Goal: Task Accomplishment & Management: Use online tool/utility

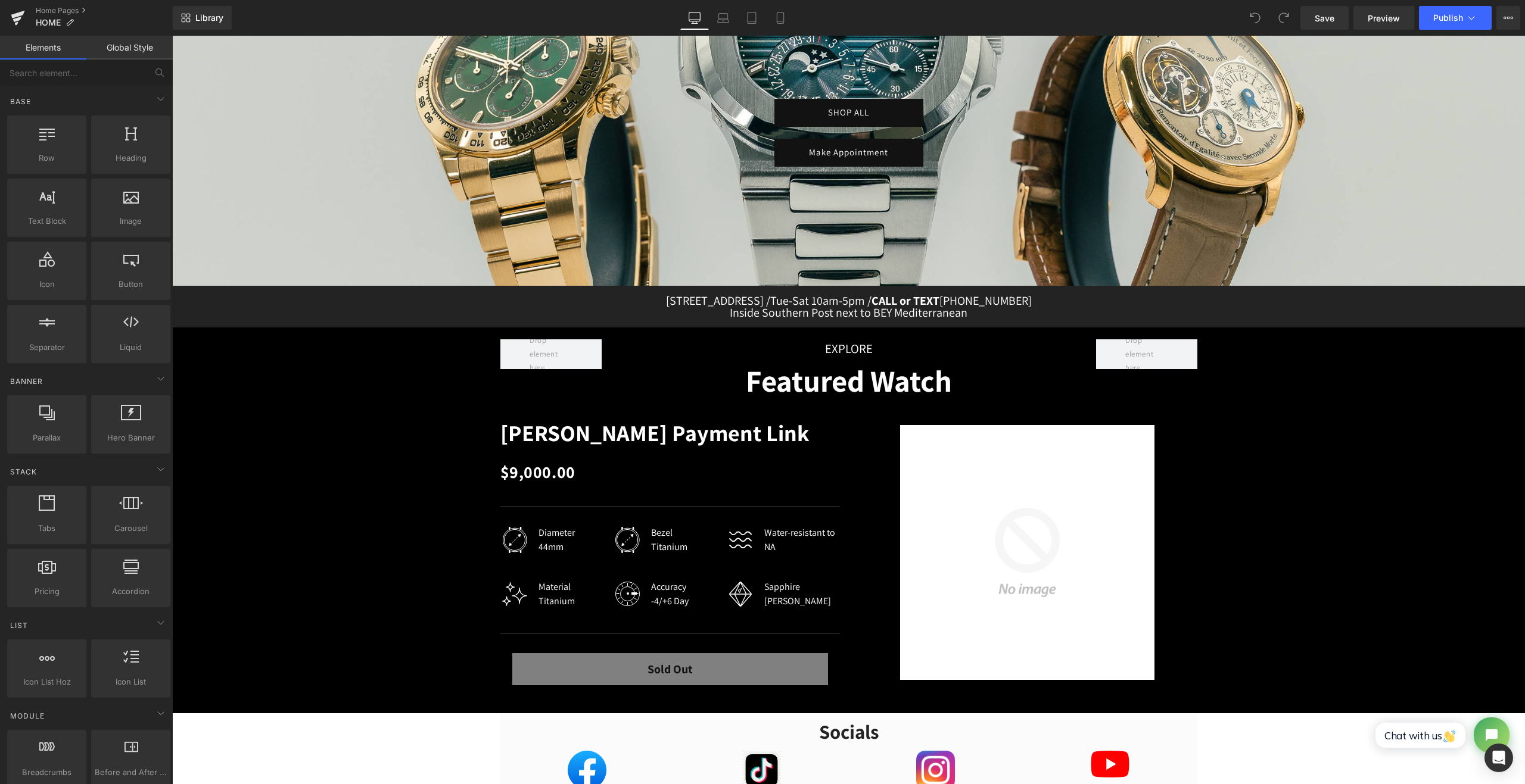
scroll to position [298, 0]
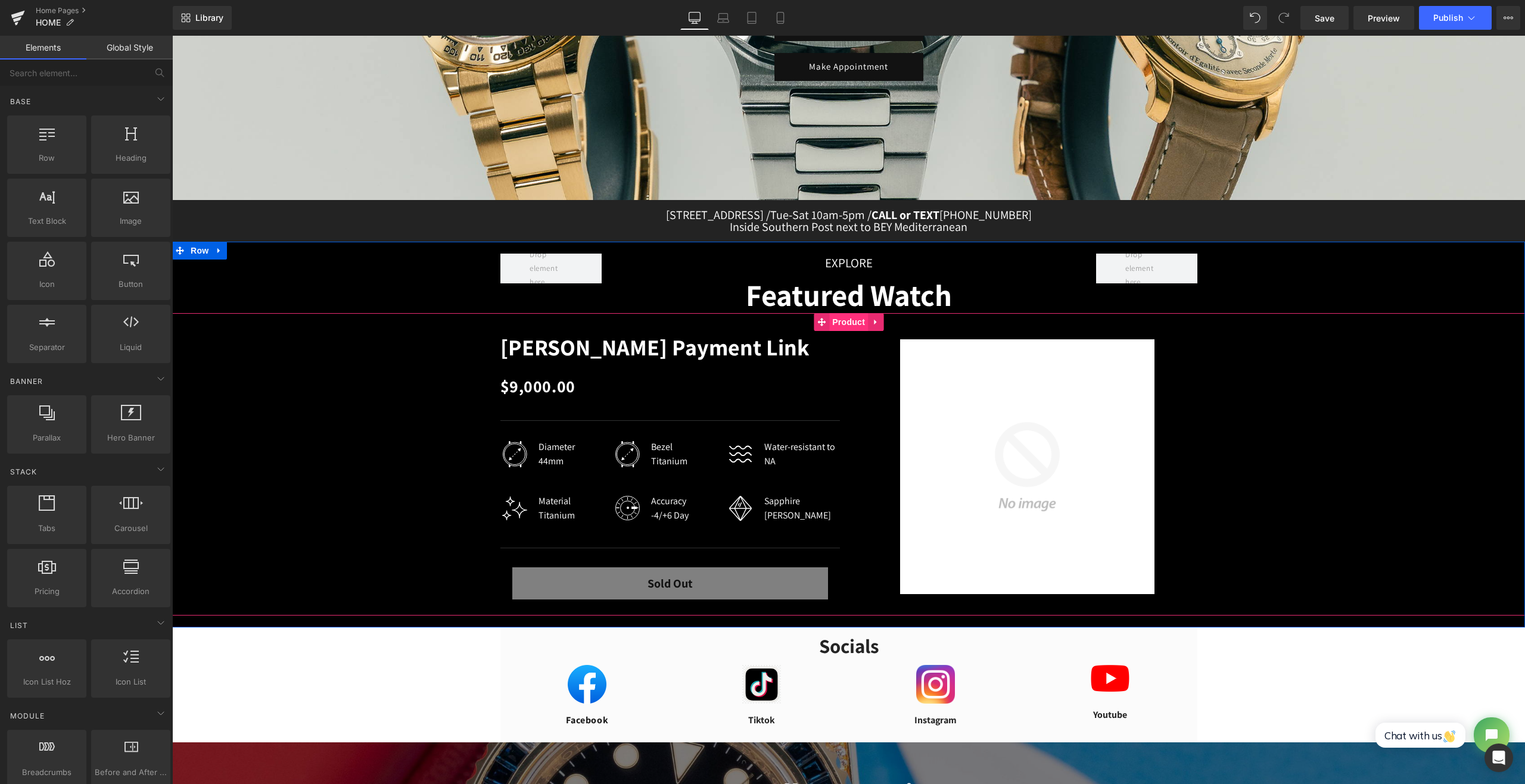
click at [850, 320] on span "Product" at bounding box center [848, 321] width 39 height 18
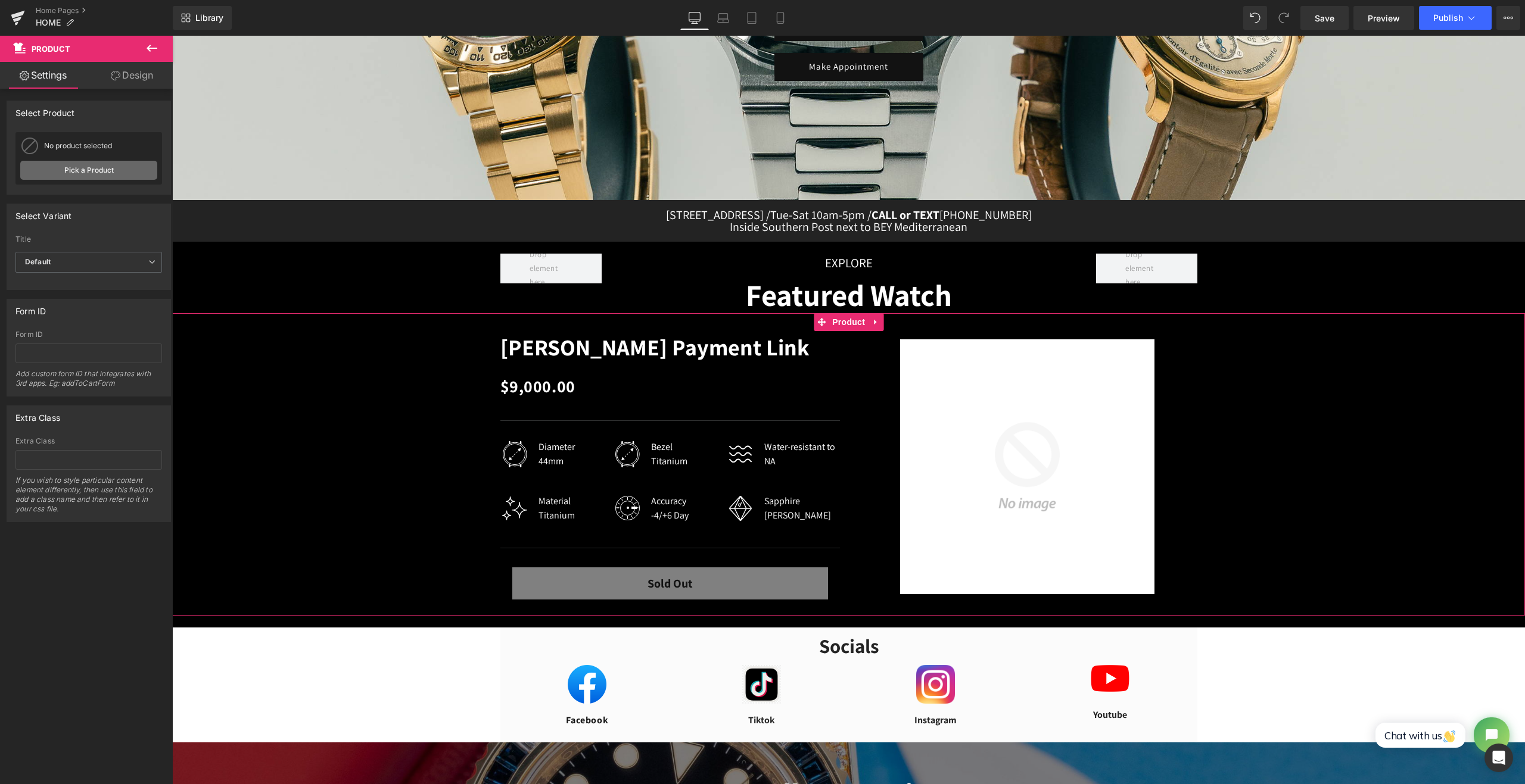
click at [93, 173] on link "Pick a Product" at bounding box center [89, 170] width 137 height 19
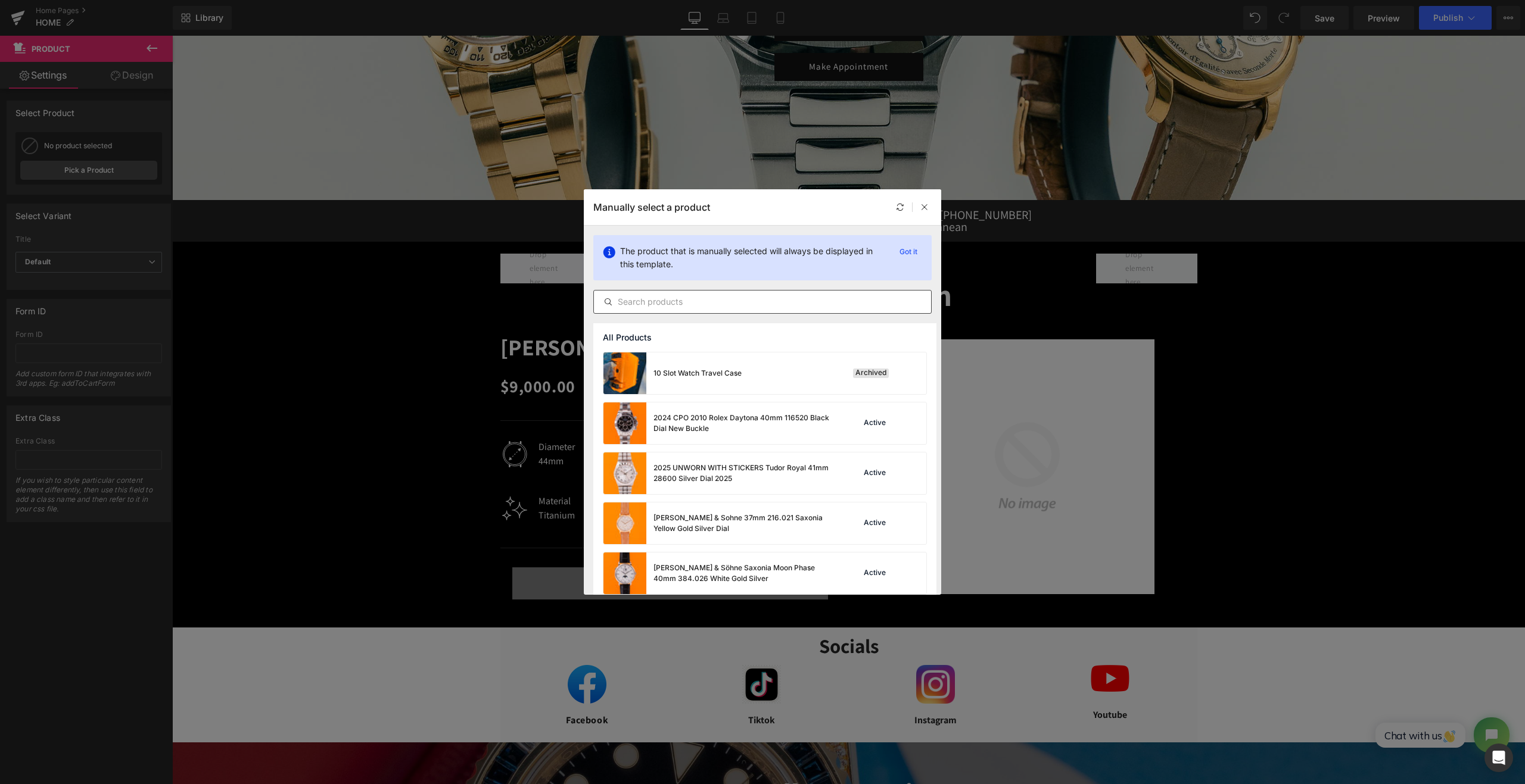
click at [711, 304] on input "text" at bounding box center [762, 302] width 337 height 14
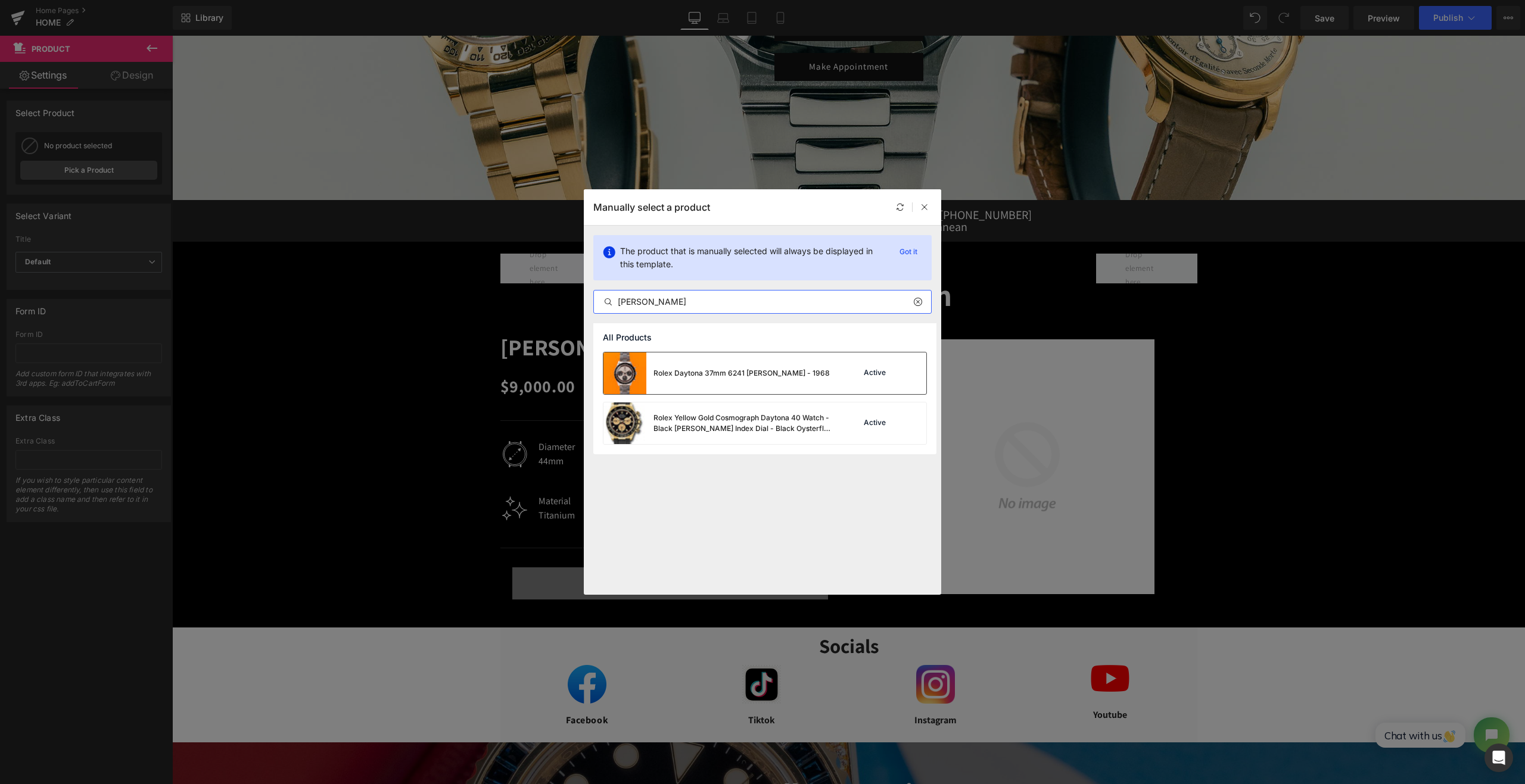
type input "[PERSON_NAME]"
click at [745, 370] on div "Rolex Daytona 37mm 6241 [PERSON_NAME] - 1968" at bounding box center [742, 373] width 177 height 10
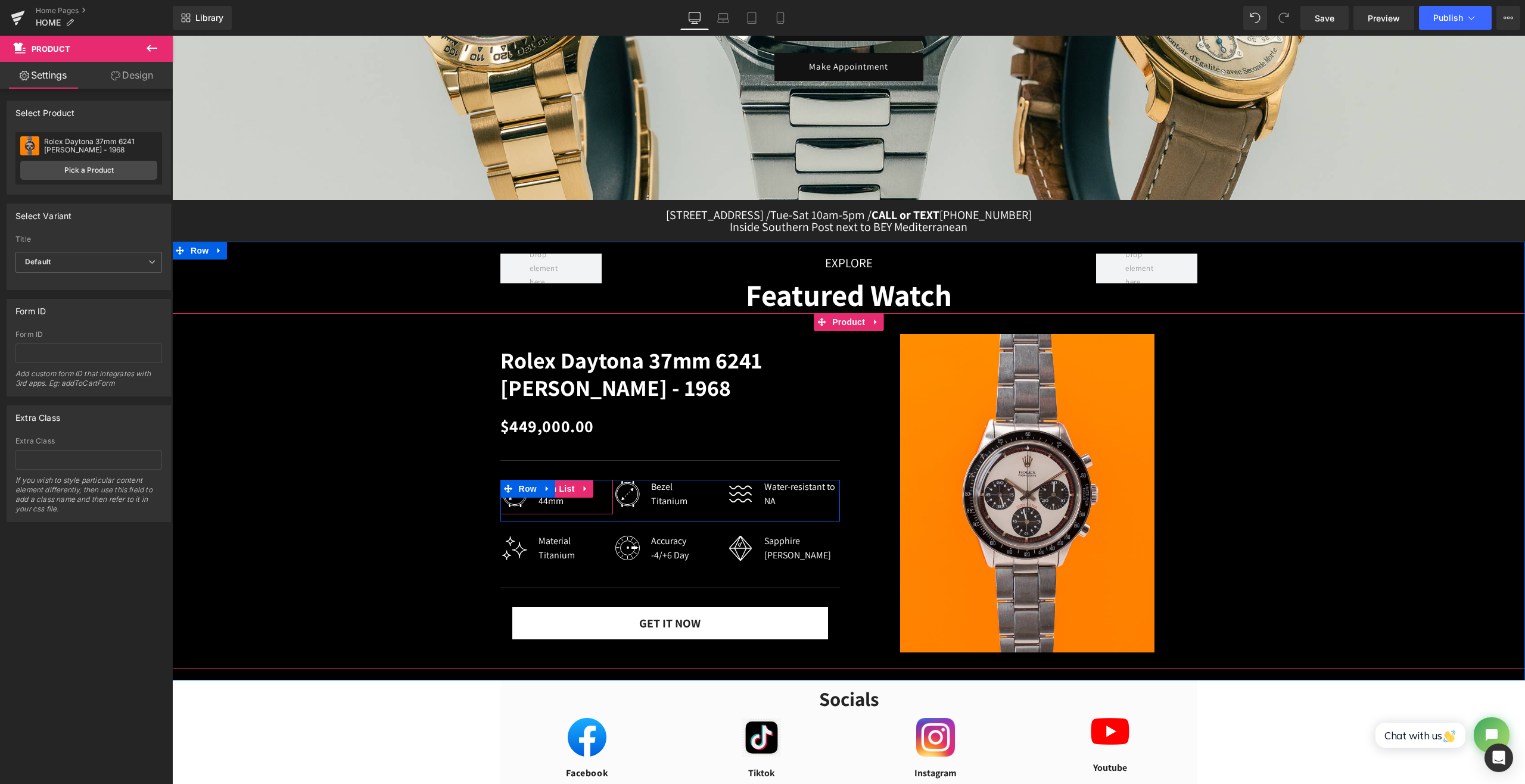
click at [539, 506] on div "44mm" at bounding box center [556, 501] width 36 height 14
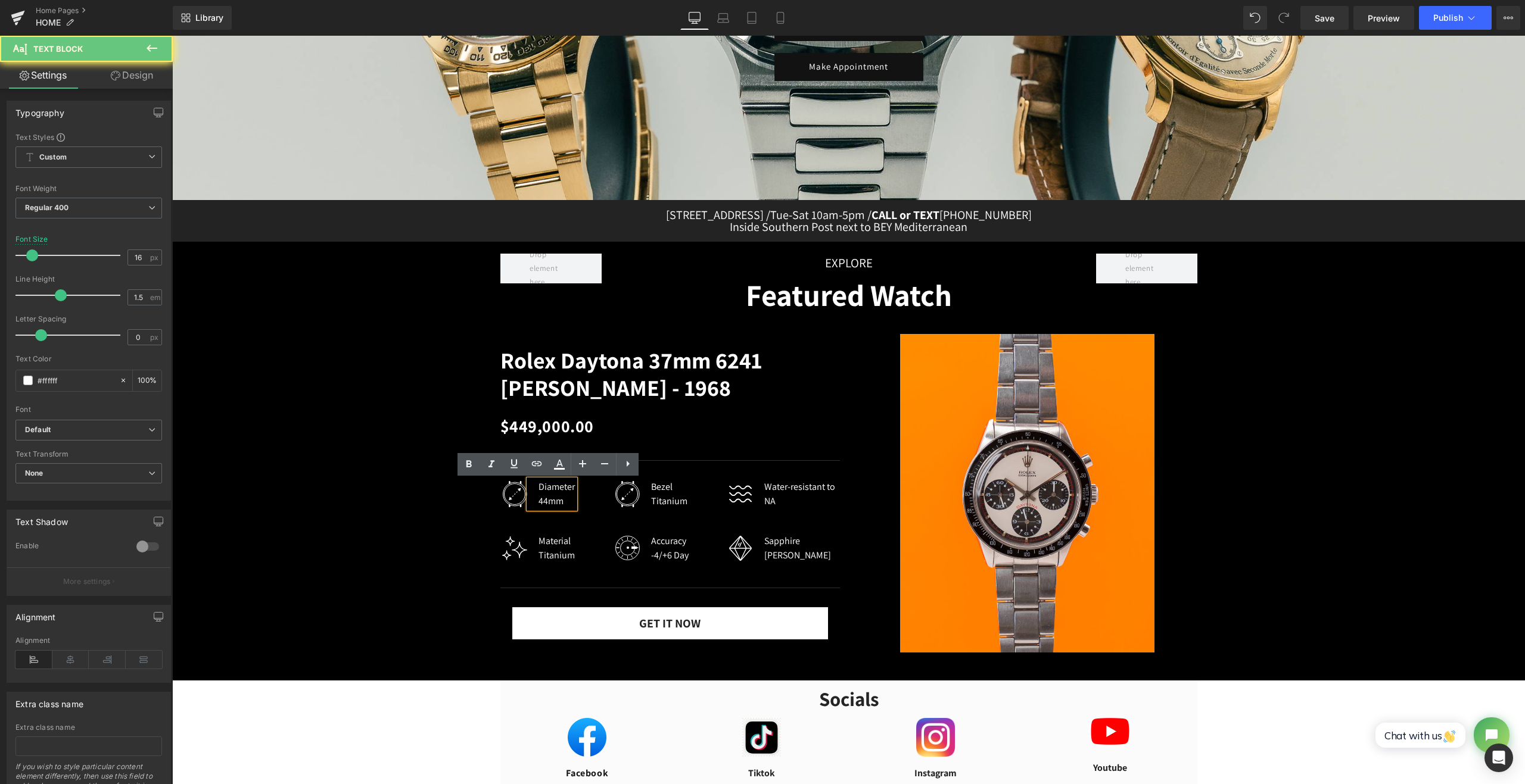
click at [539, 506] on div "44mm" at bounding box center [556, 501] width 36 height 14
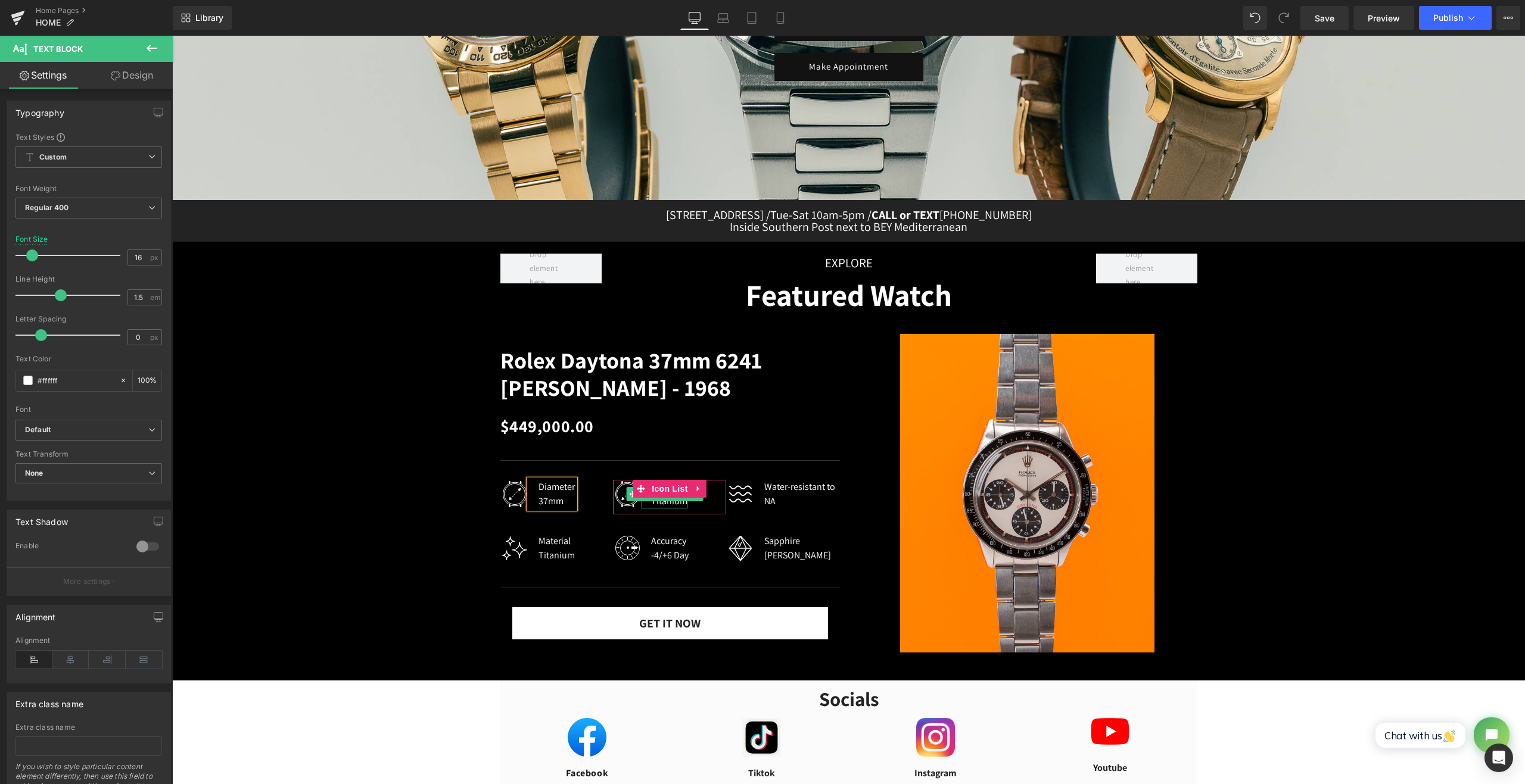
click at [667, 505] on div "Titanium" at bounding box center [669, 501] width 36 height 14
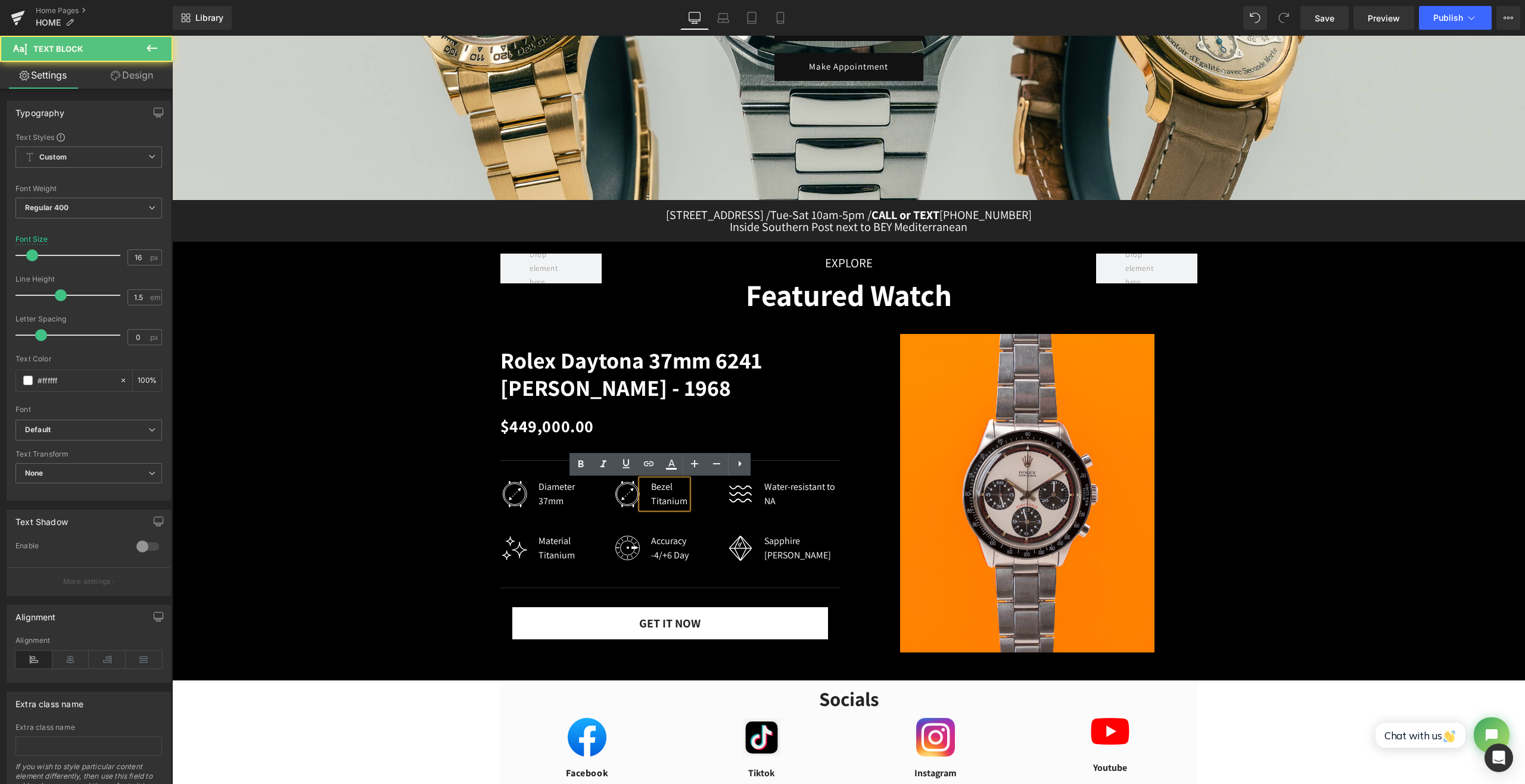
click at [656, 501] on div "Titanium" at bounding box center [669, 501] width 36 height 14
click at [668, 503] on div "Titanium" at bounding box center [669, 501] width 36 height 14
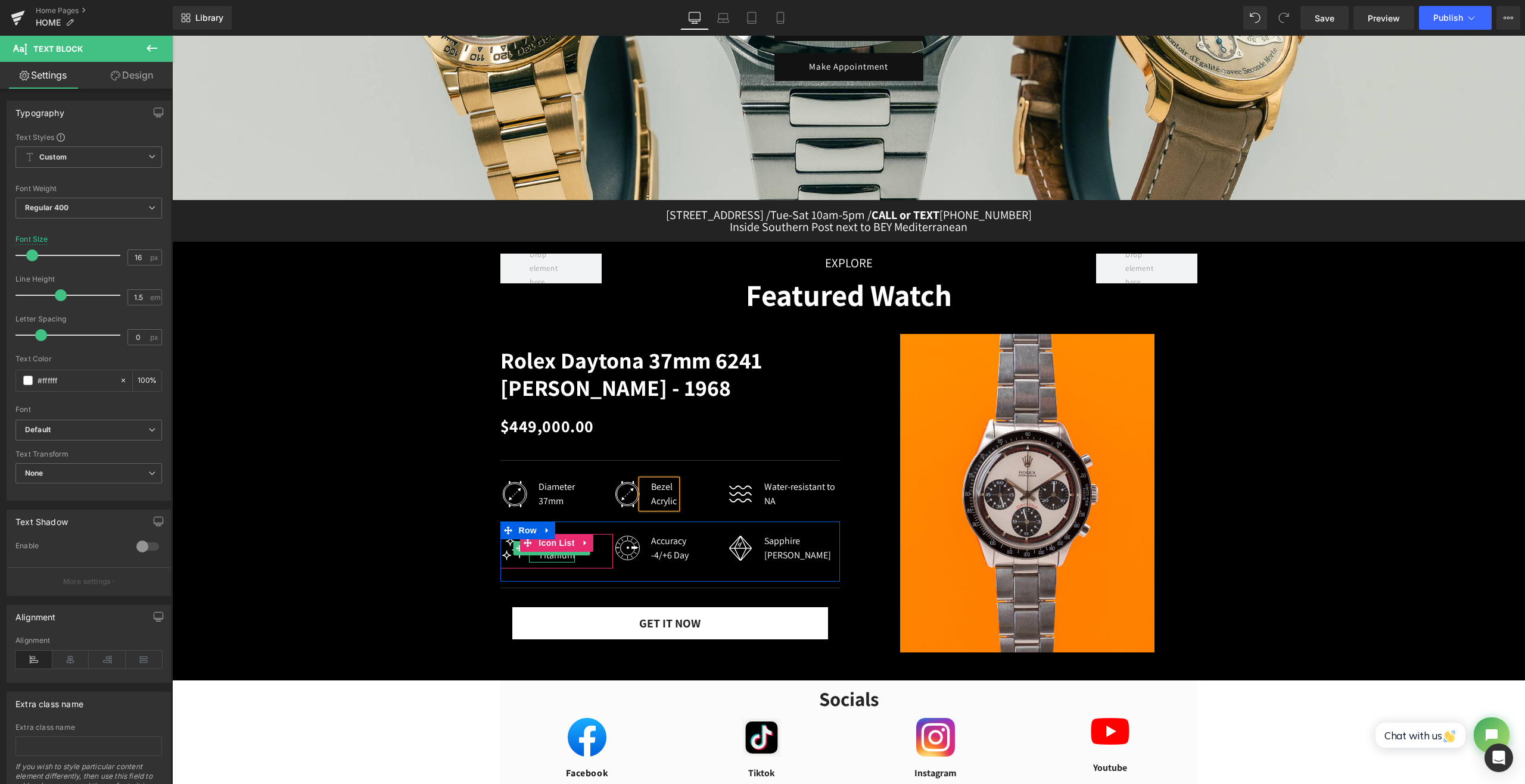
click at [555, 558] on div "Titanium" at bounding box center [556, 556] width 36 height 14
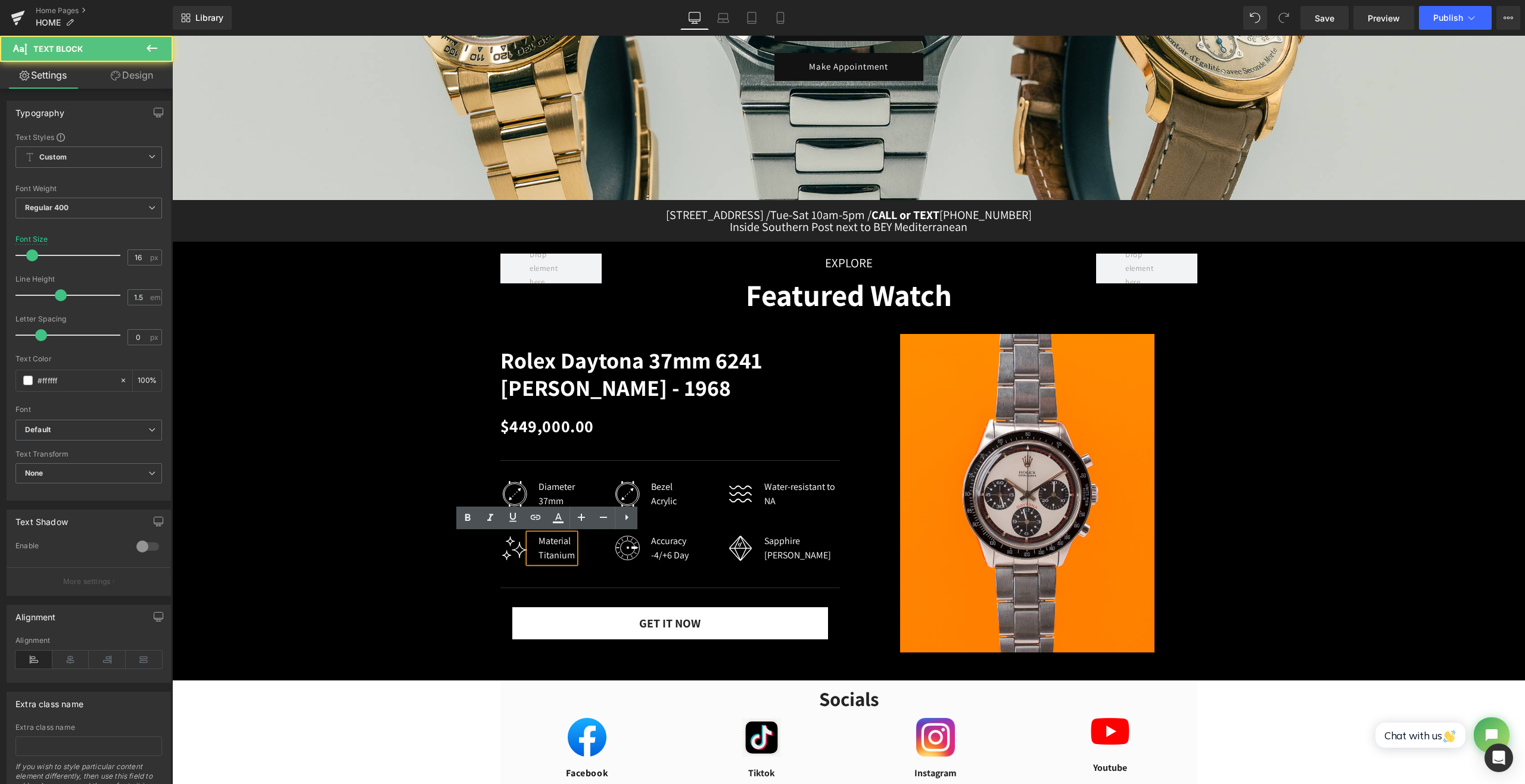
click at [555, 558] on div "Titanium" at bounding box center [556, 556] width 36 height 14
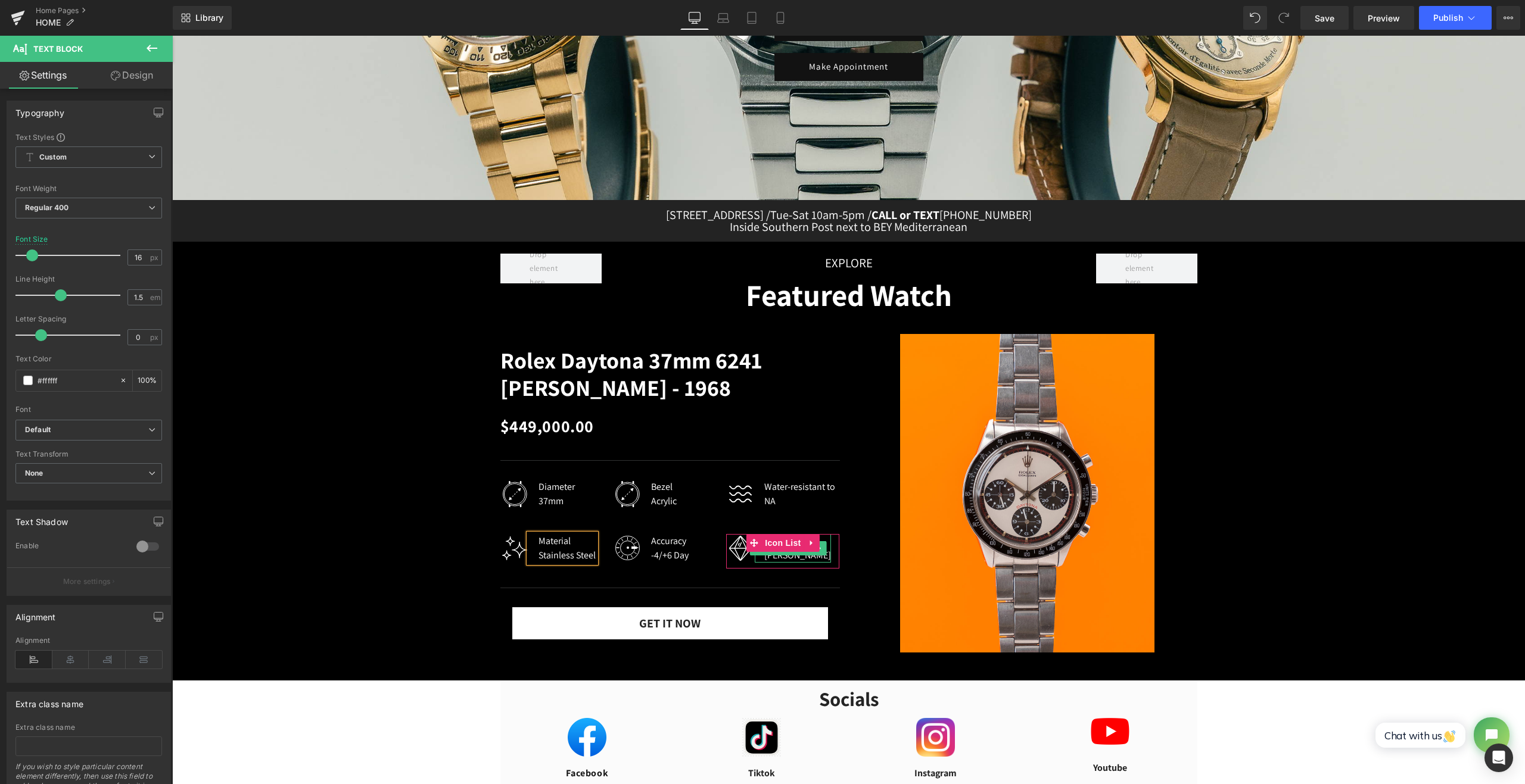
click at [779, 557] on div "[PERSON_NAME]" at bounding box center [798, 556] width 67 height 14
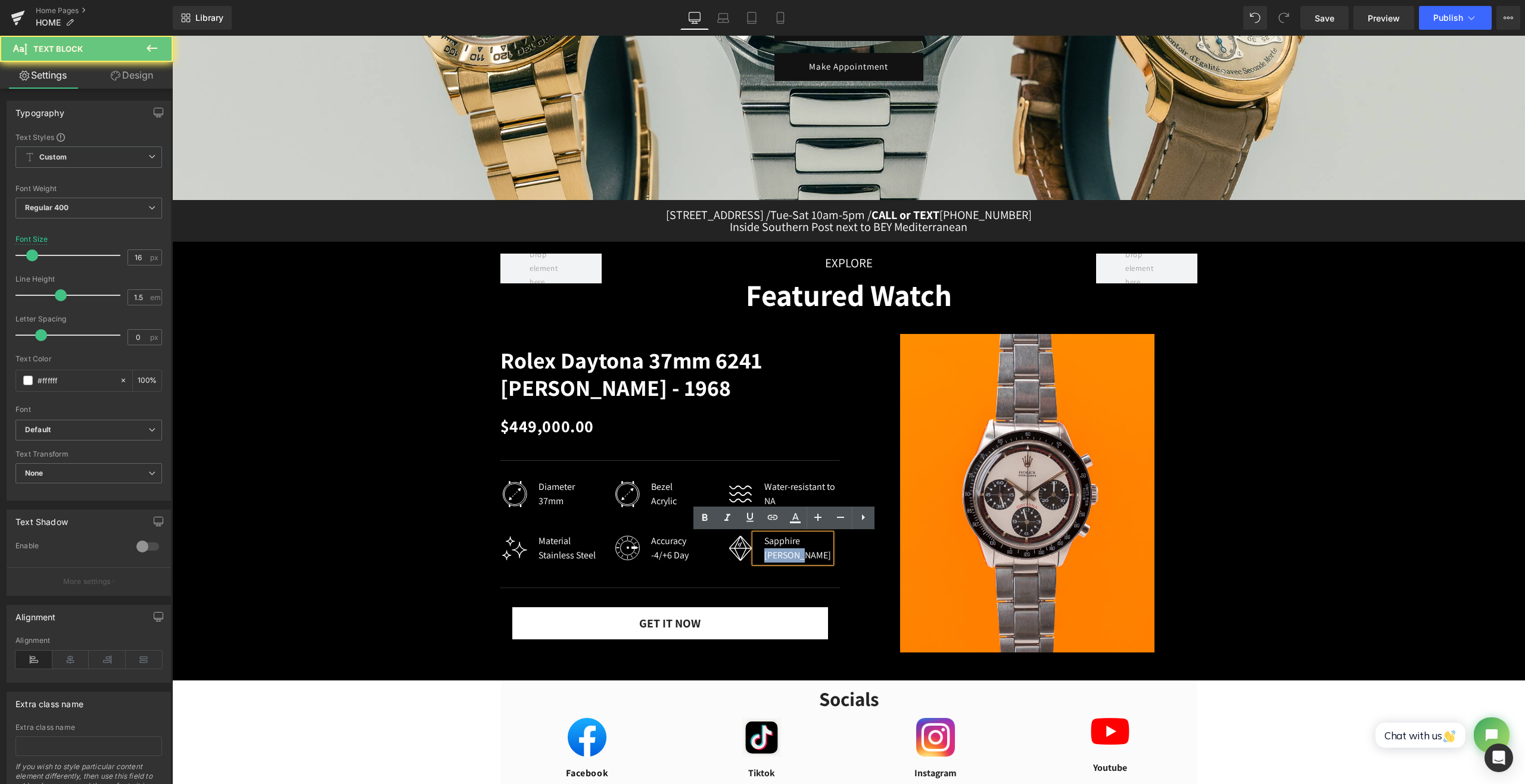
click at [779, 557] on div "[PERSON_NAME]" at bounding box center [798, 556] width 67 height 14
click at [658, 555] on span "Text Block" at bounding box center [661, 548] width 39 height 14
click at [658, 558] on div "-4/+6 Day" at bounding box center [669, 556] width 37 height 14
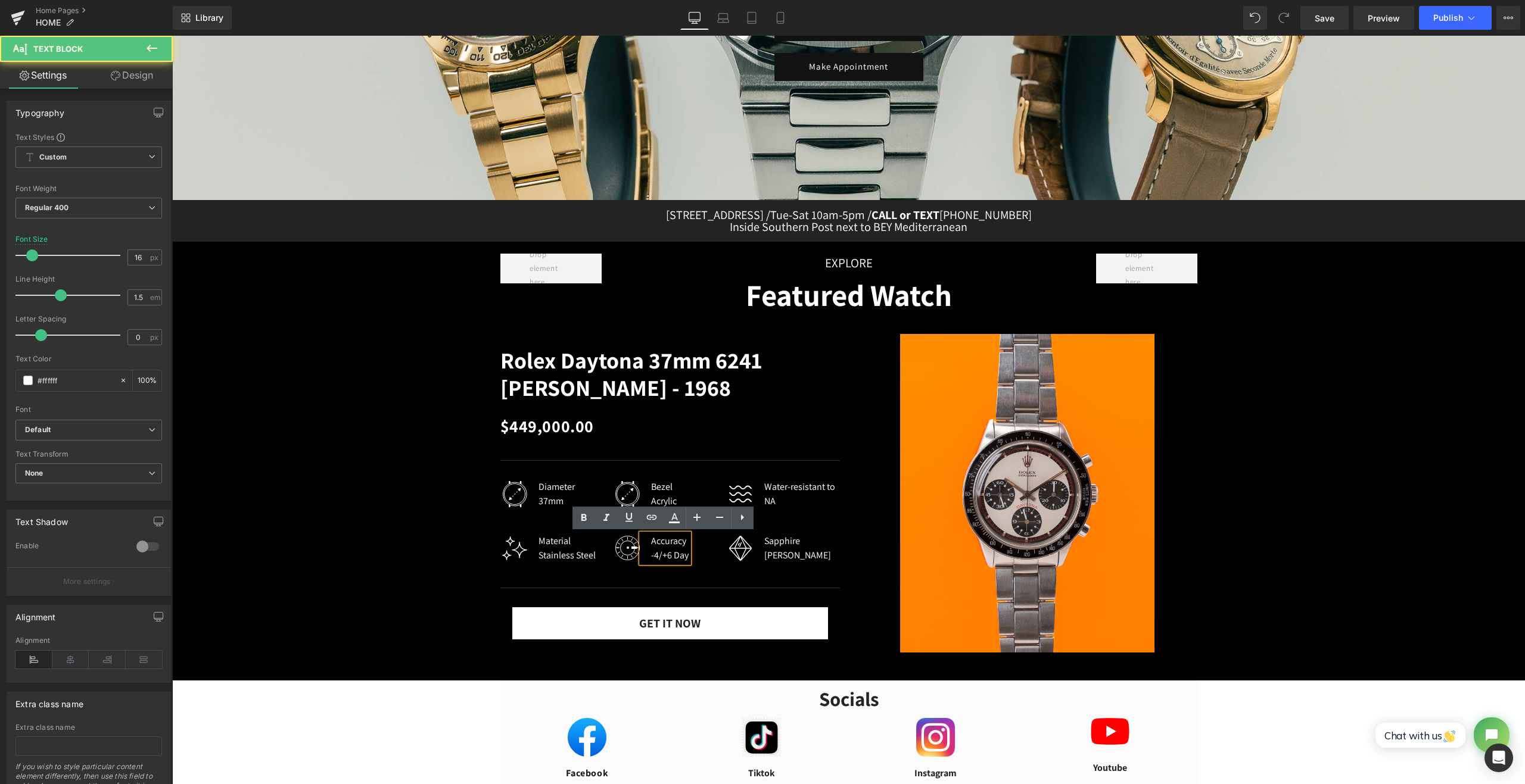
click at [661, 558] on div "-4/+6 Day" at bounding box center [669, 556] width 37 height 14
click at [671, 559] on div "-4/+6 Day" at bounding box center [669, 556] width 37 height 14
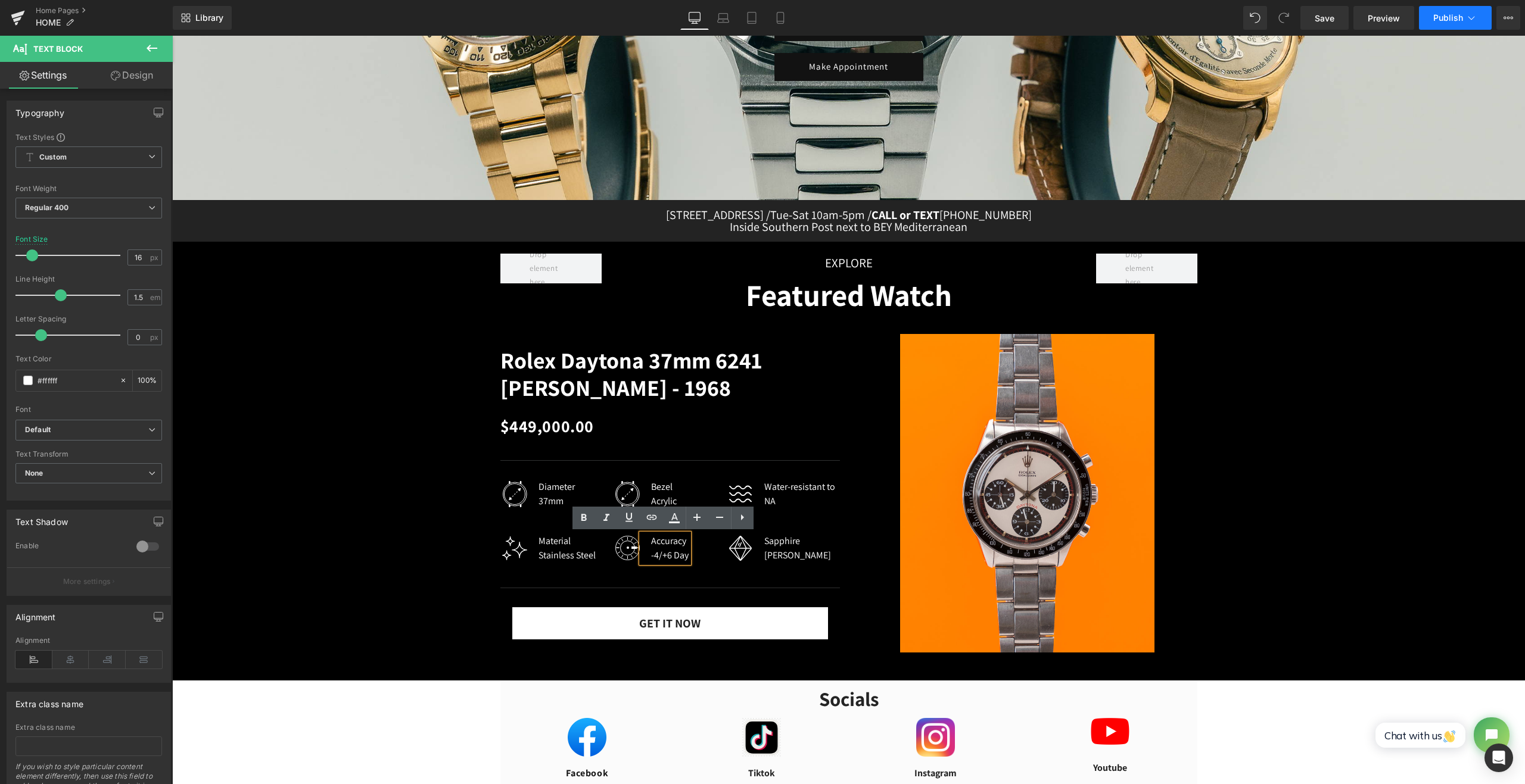
click at [1452, 16] on span "Publish" at bounding box center [1448, 18] width 30 height 10
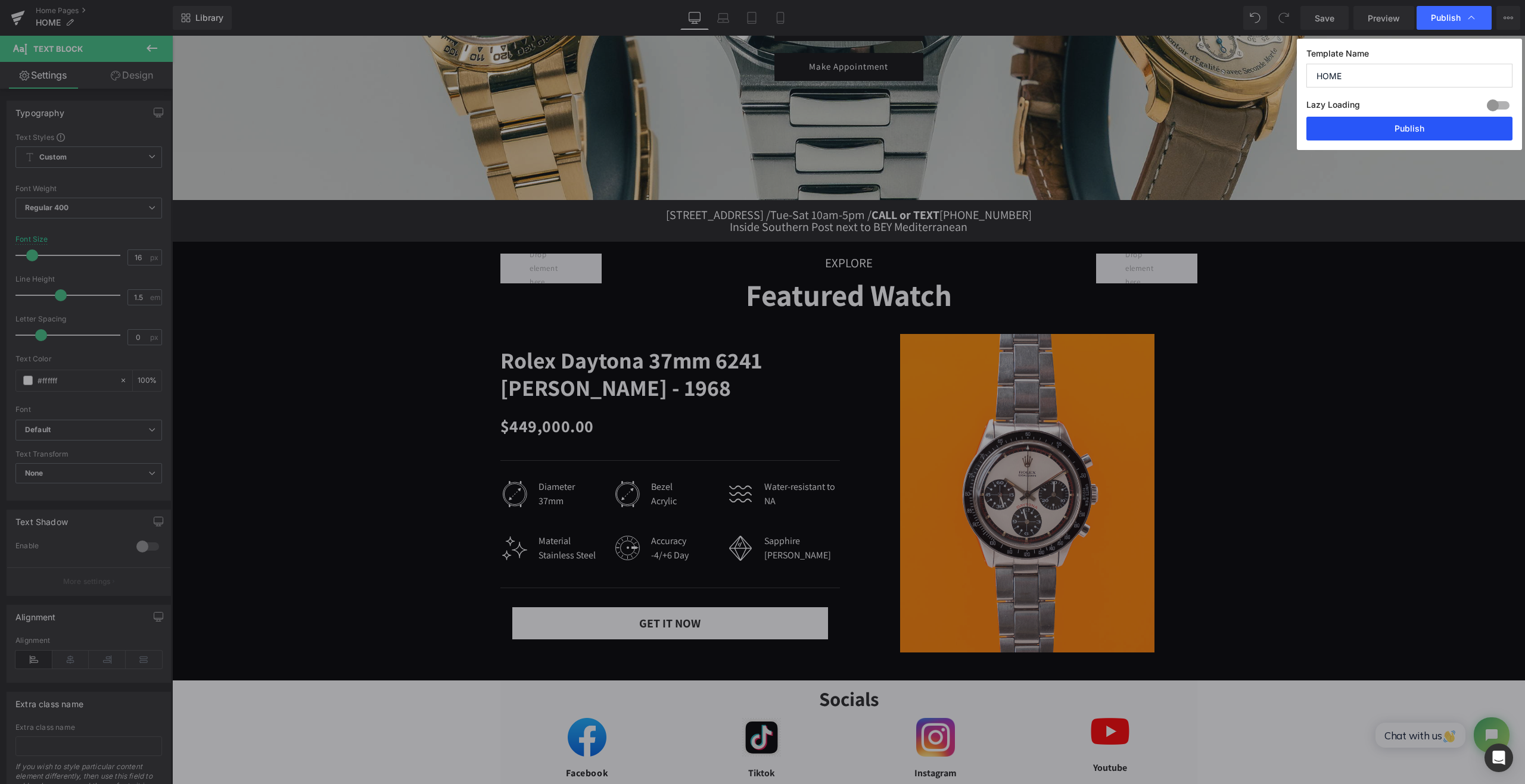
click at [1418, 126] on button "Publish" at bounding box center [1410, 129] width 206 height 24
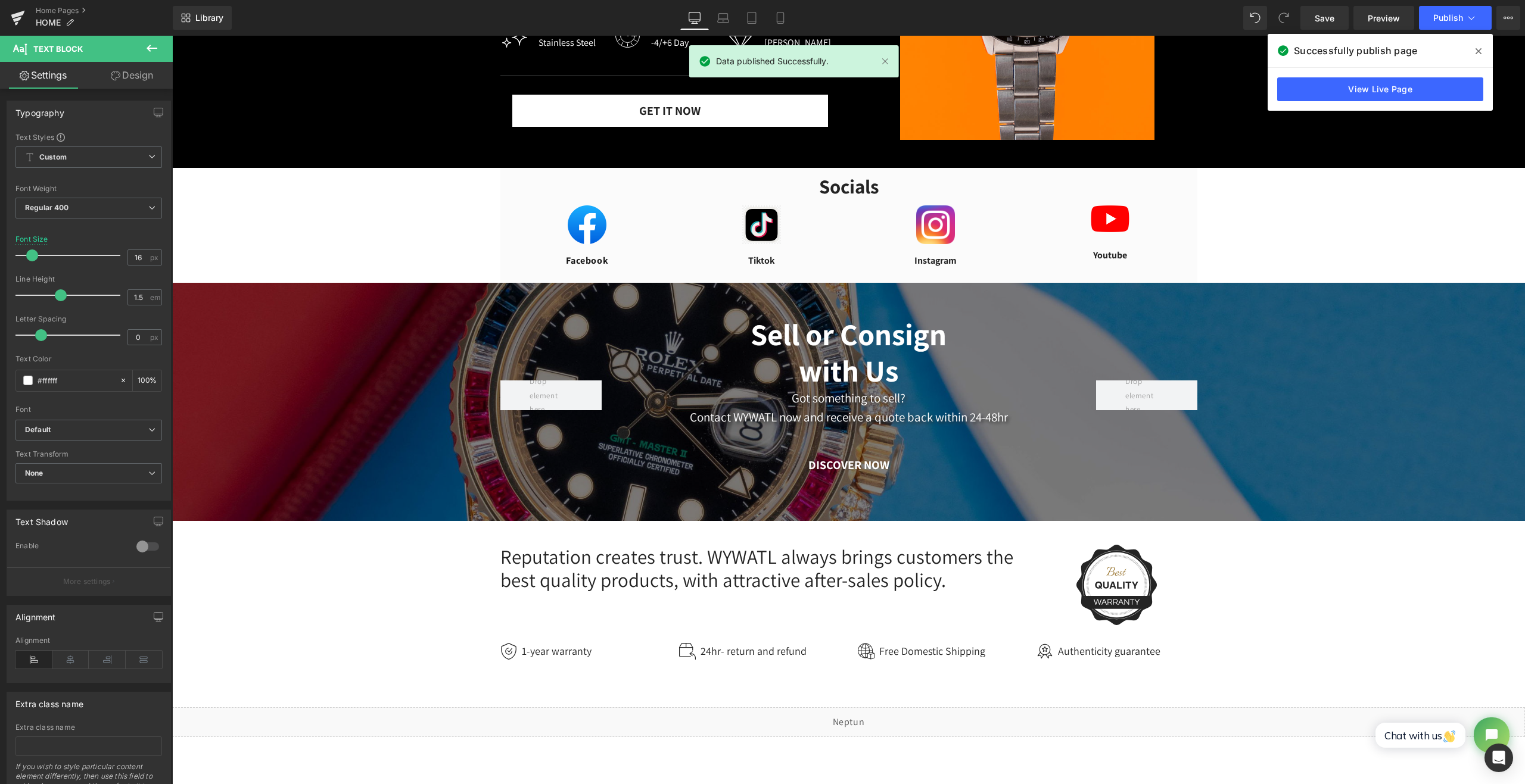
scroll to position [694, 0]
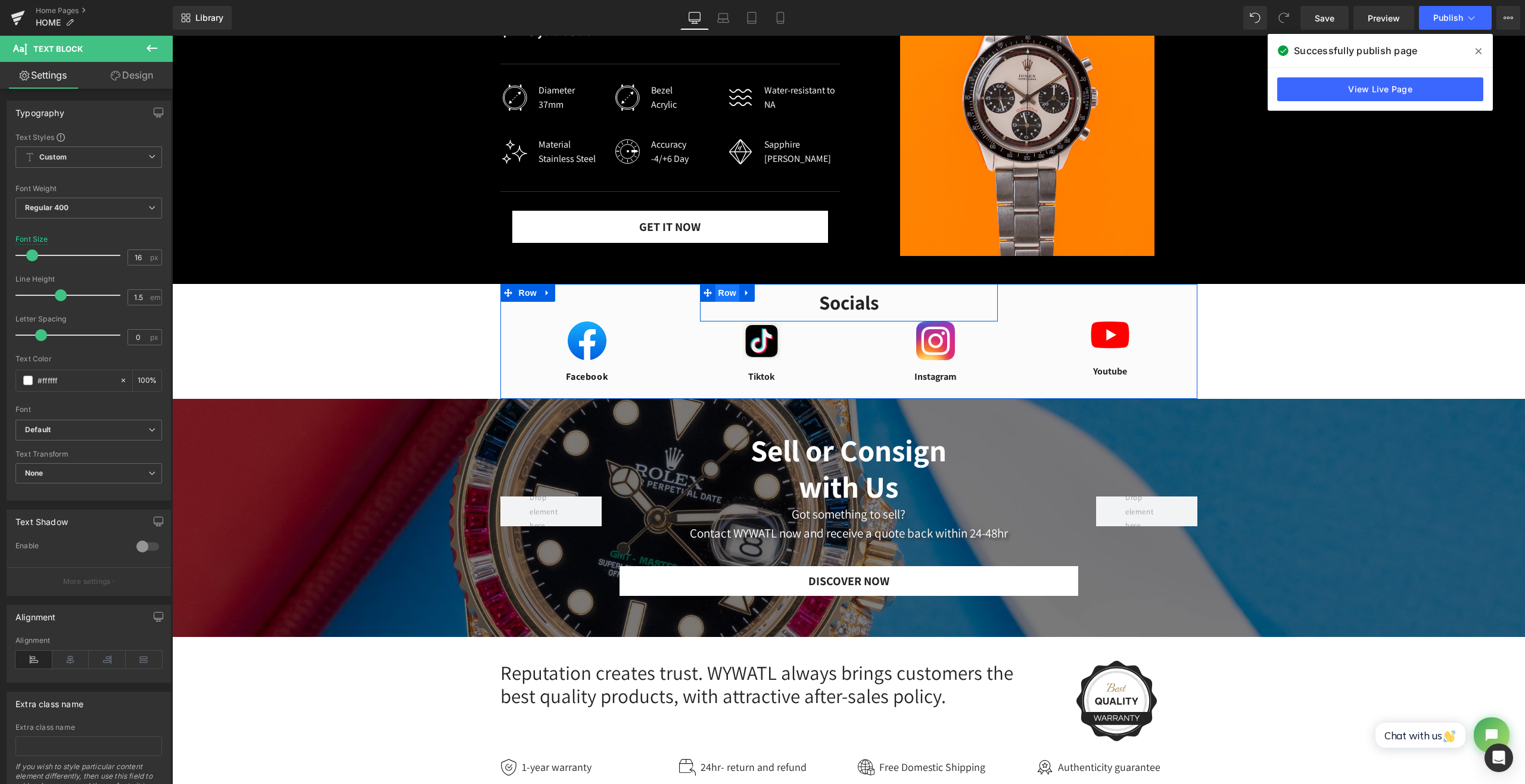
click at [728, 293] on span "Row" at bounding box center [727, 293] width 24 height 18
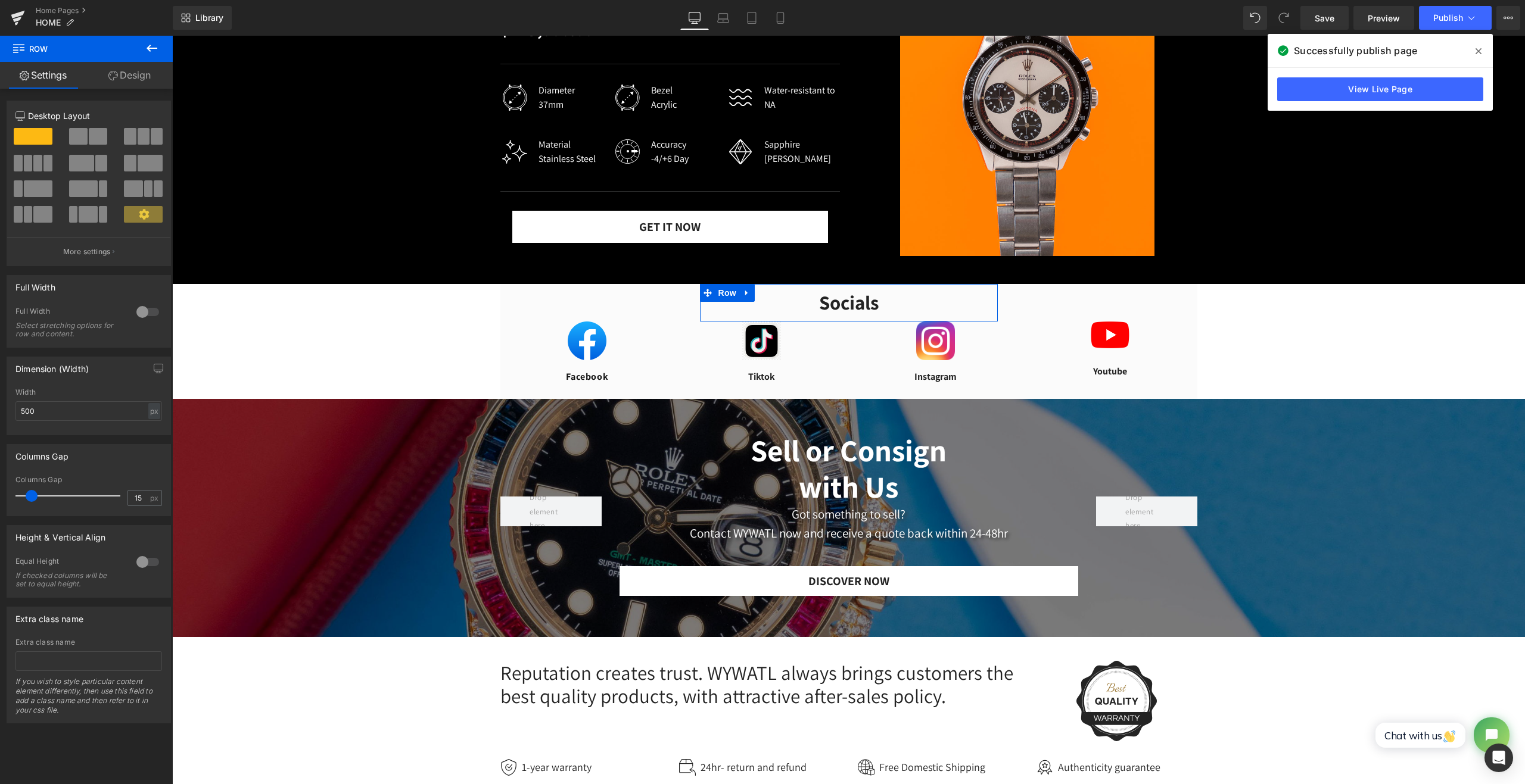
click at [85, 138] on span at bounding box center [78, 136] width 18 height 16
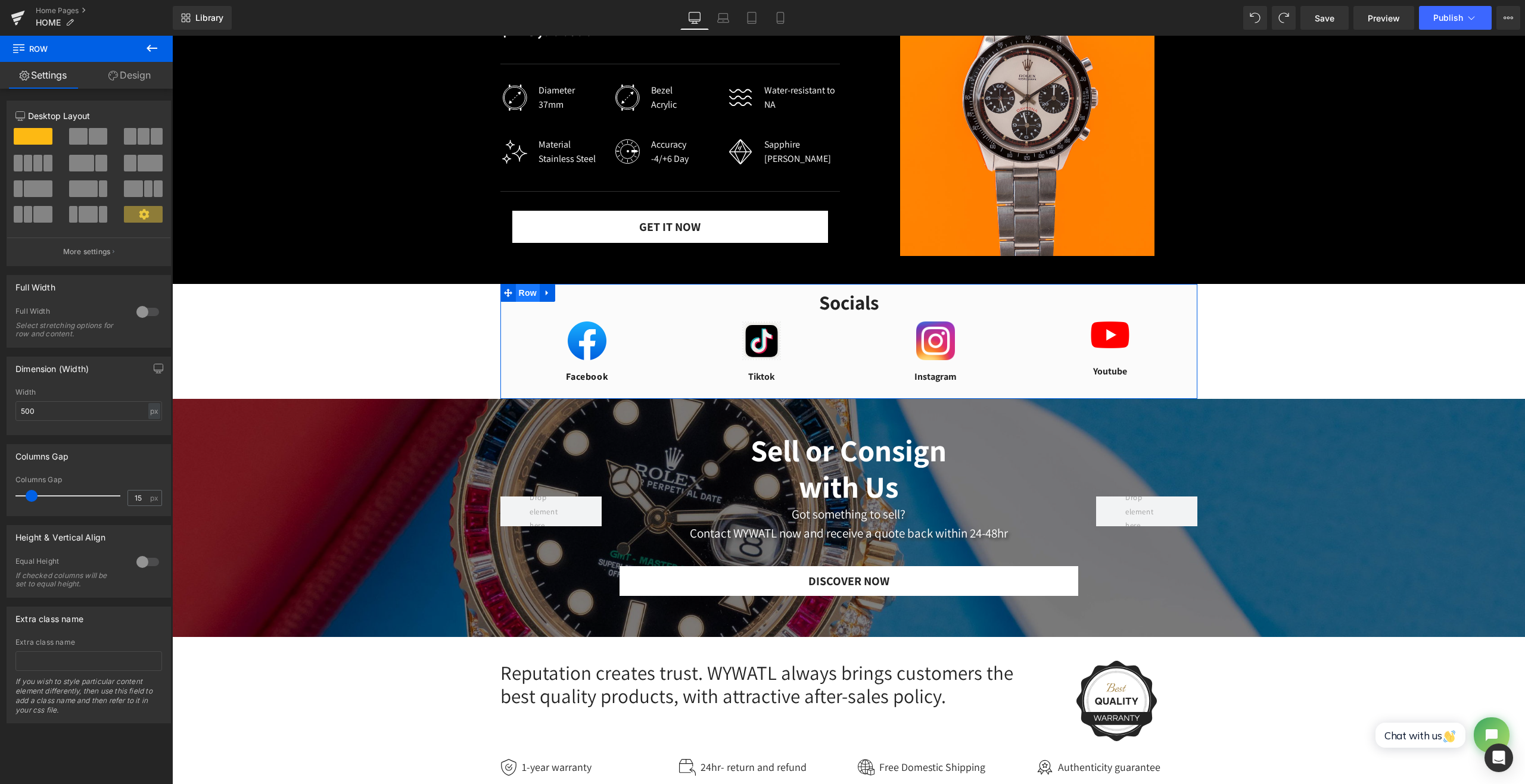
click at [526, 291] on span "Row" at bounding box center [528, 293] width 24 height 18
click at [81, 133] on span at bounding box center [78, 136] width 18 height 16
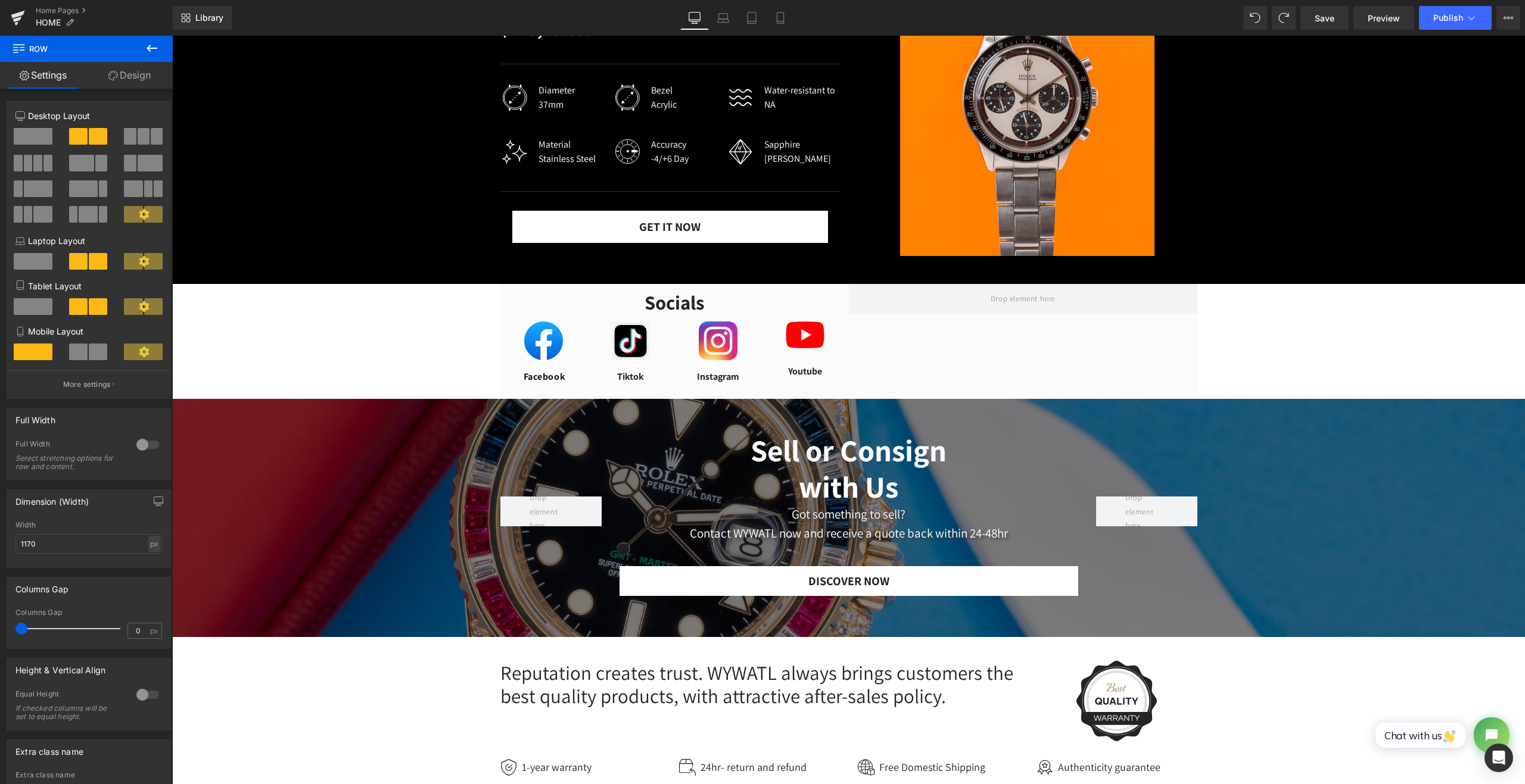
click at [152, 54] on icon at bounding box center [152, 49] width 14 height 14
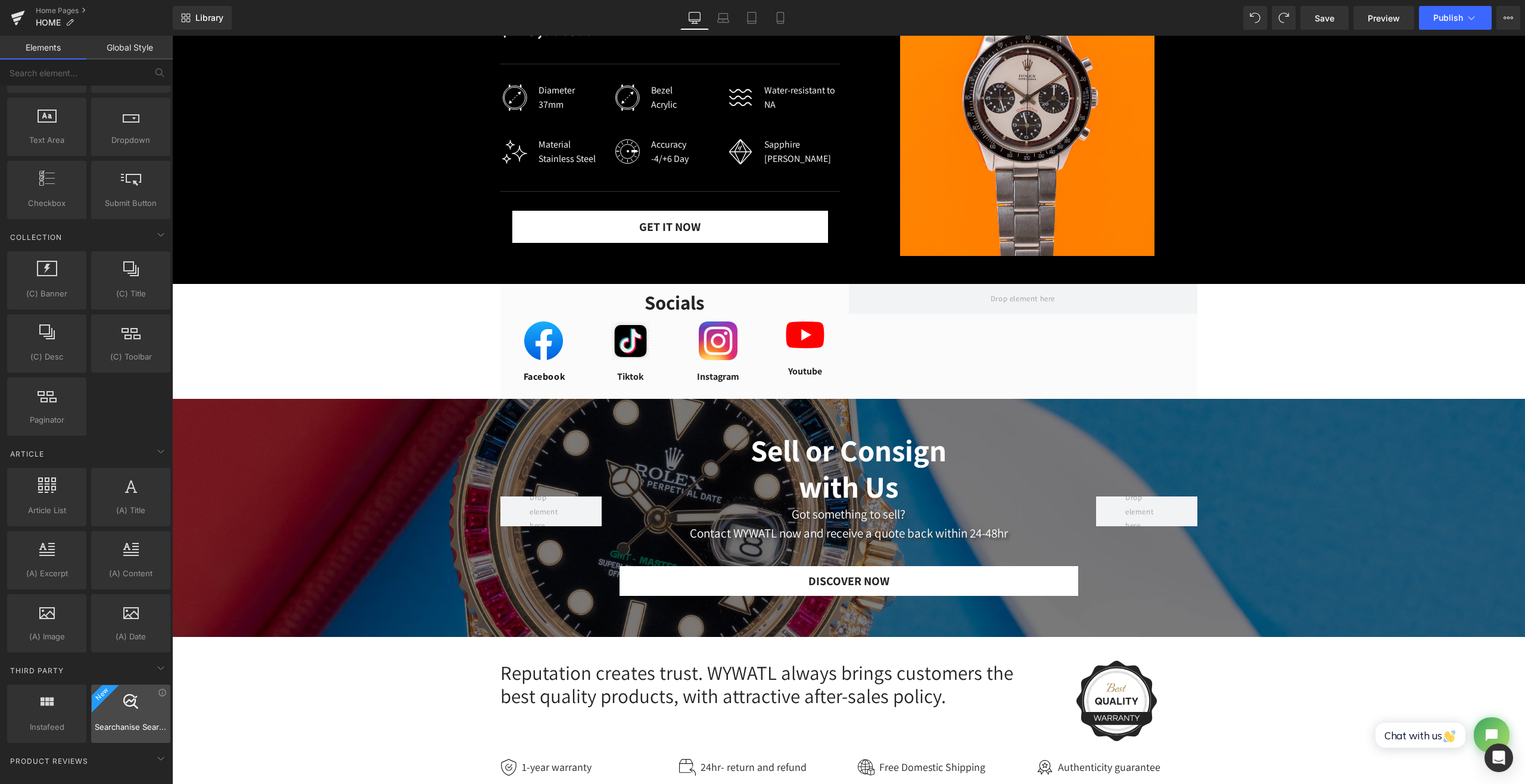
scroll to position [1975, 0]
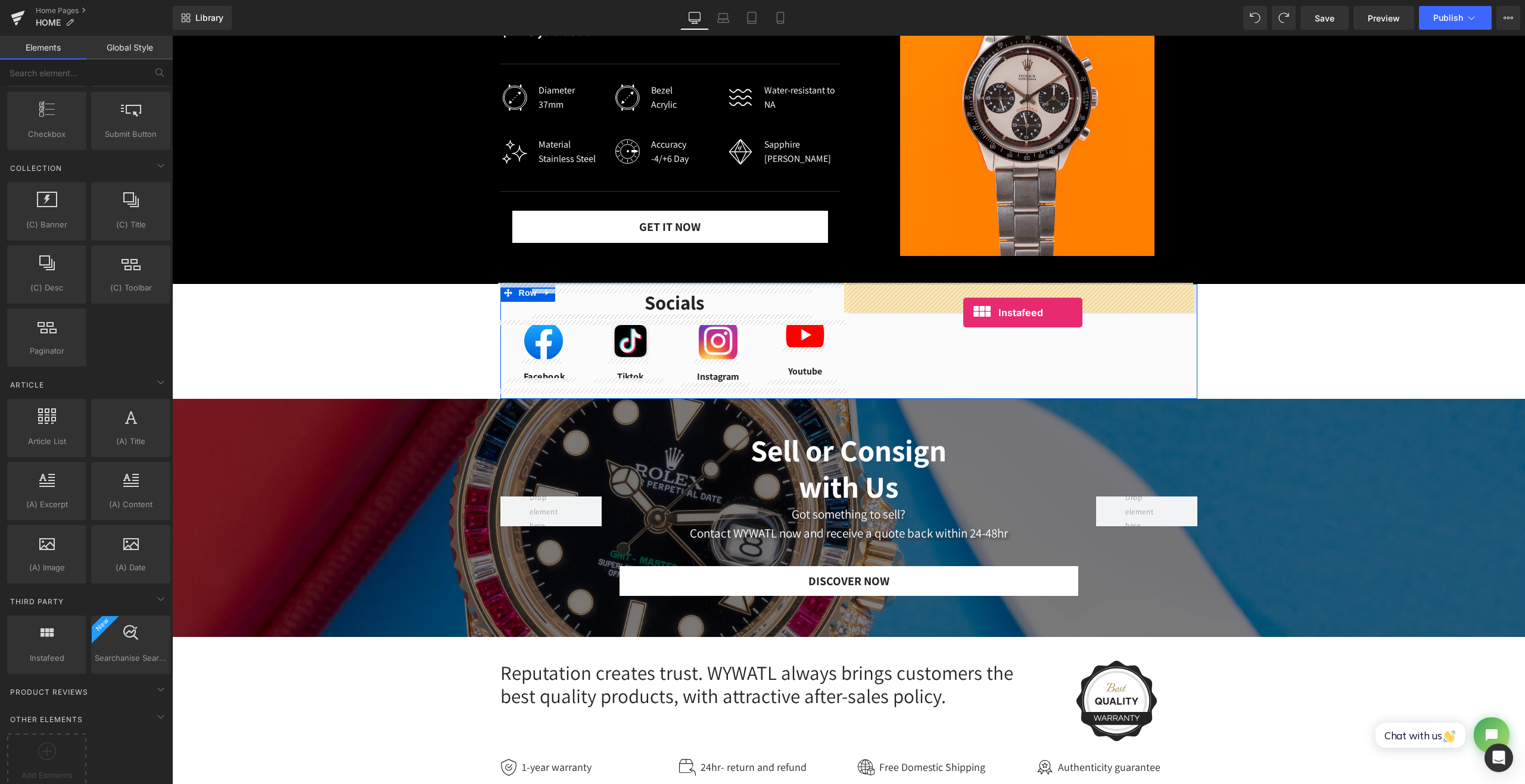
drag, startPoint x: 221, startPoint y: 674, endPoint x: 963, endPoint y: 313, distance: 825.2
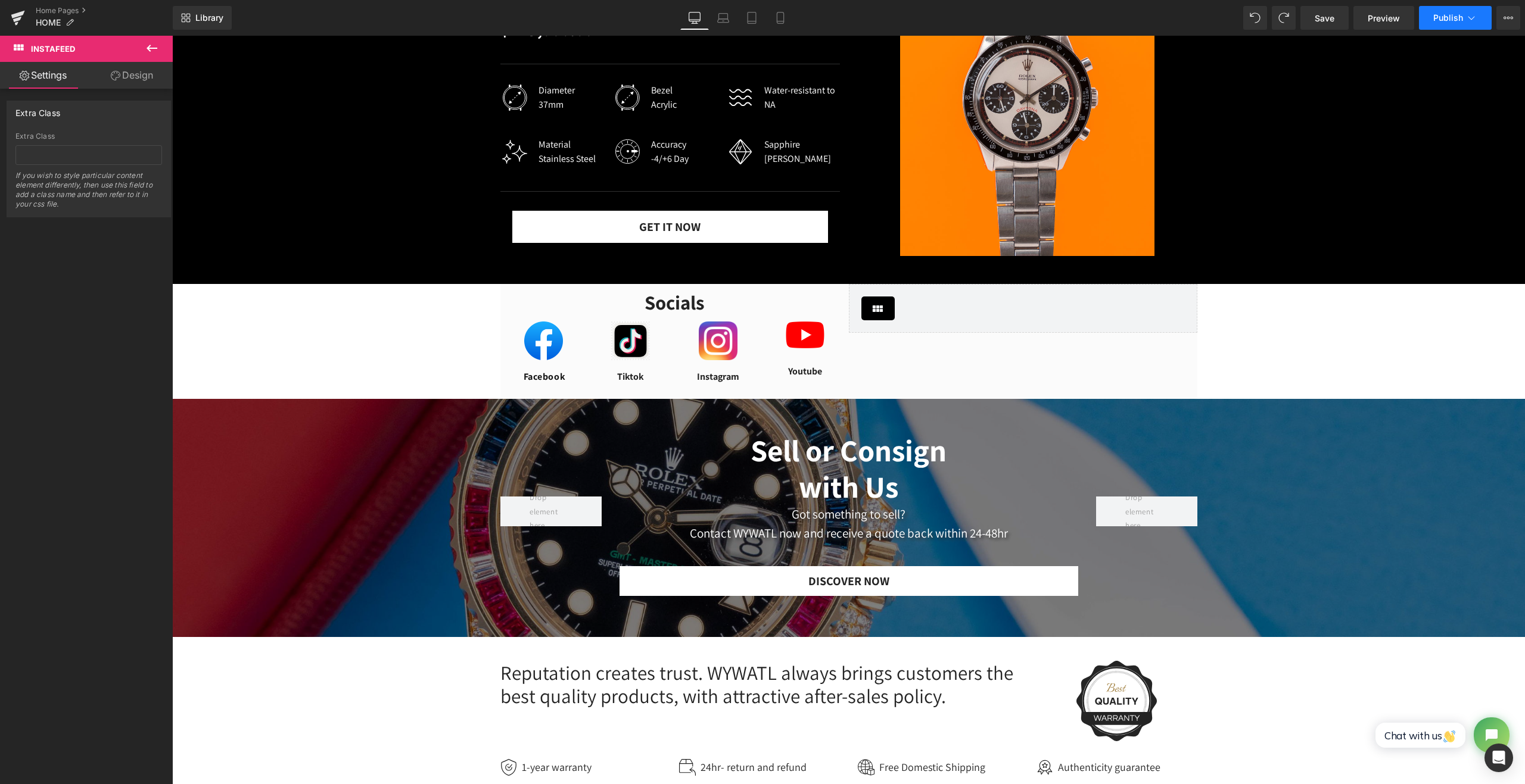
click at [1445, 16] on span "Publish" at bounding box center [1448, 18] width 30 height 10
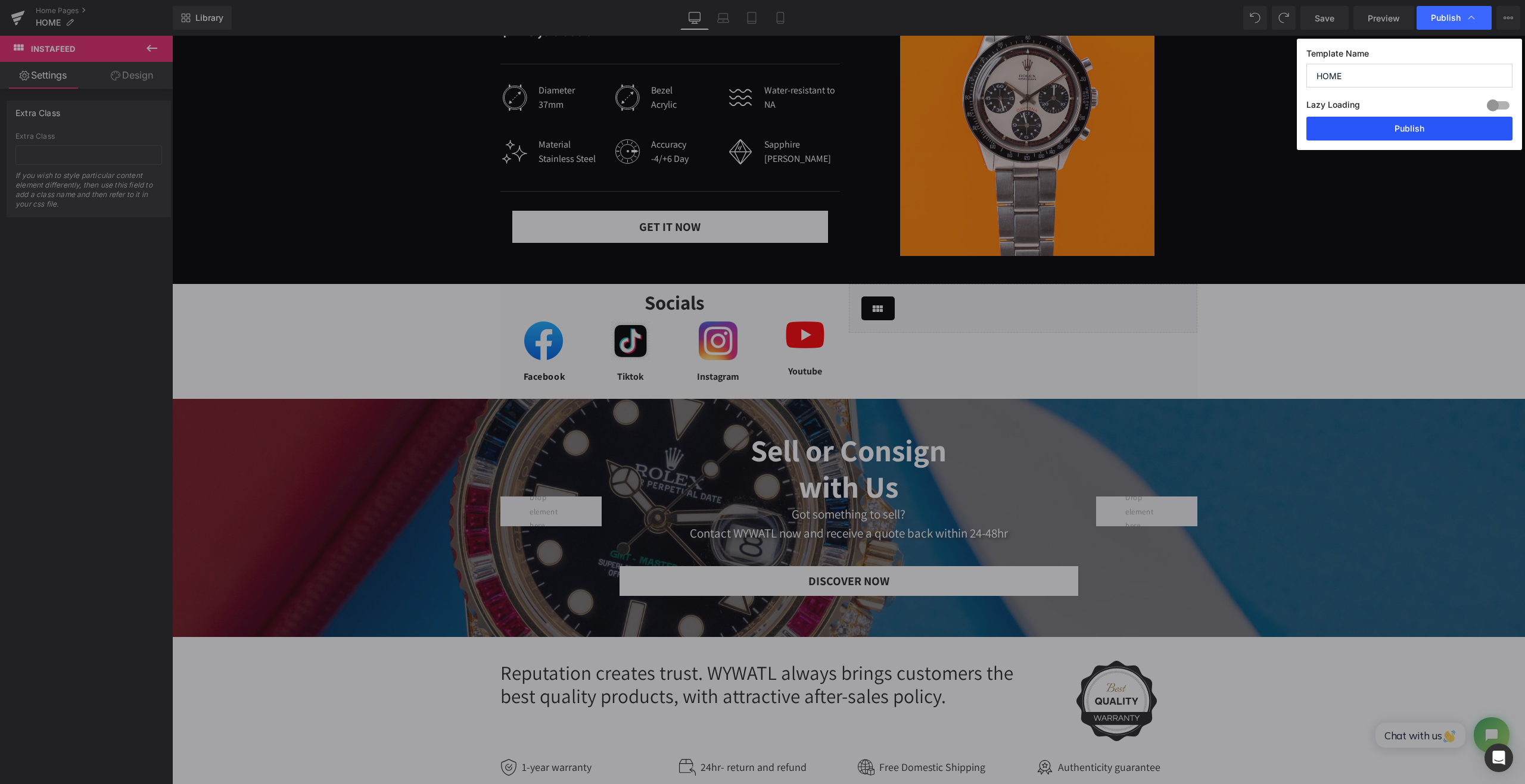
click at [1406, 132] on button "Publish" at bounding box center [1410, 129] width 206 height 24
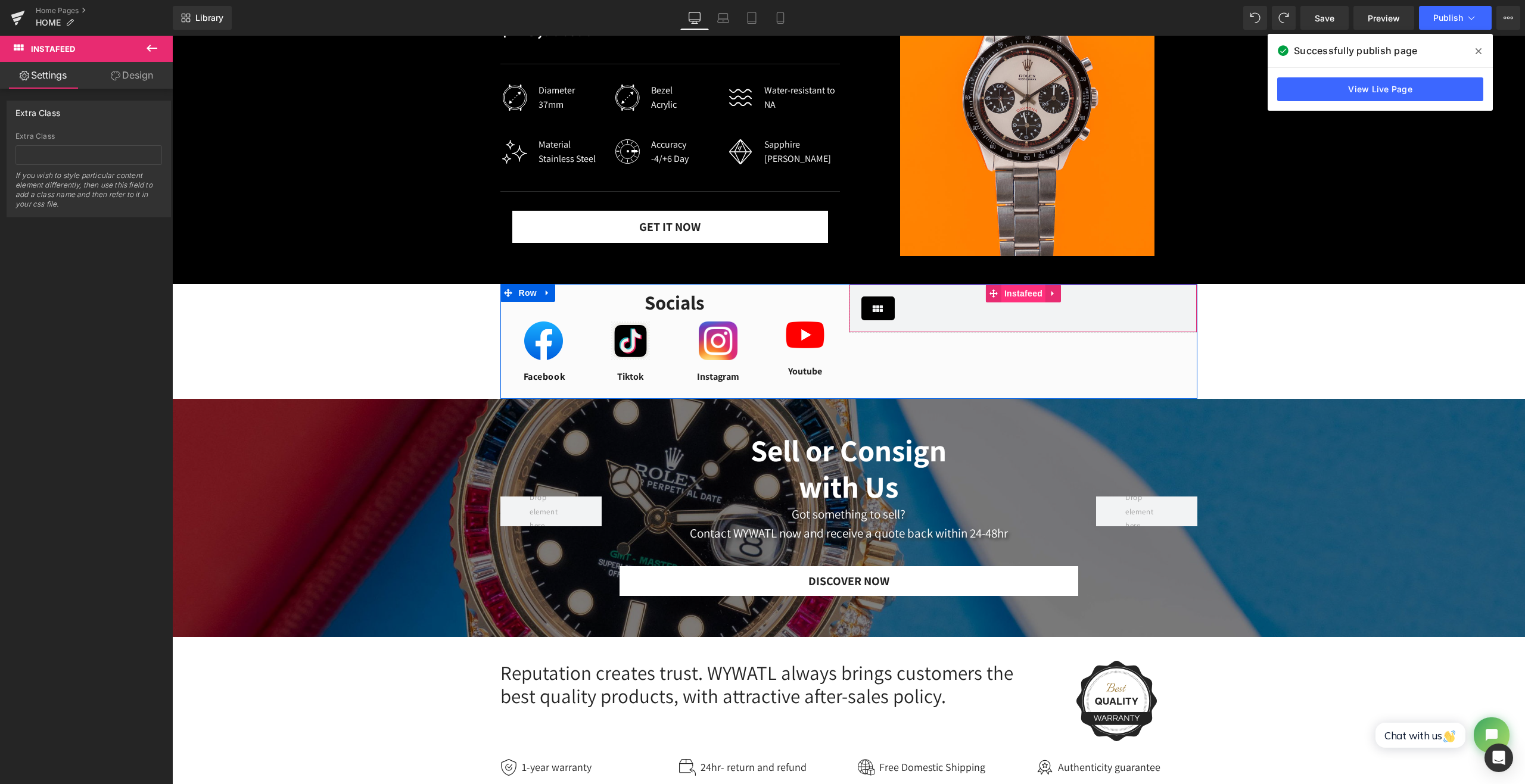
click at [1011, 294] on span "Instafeed" at bounding box center [1023, 293] width 44 height 18
click at [871, 310] on icon at bounding box center [878, 308] width 14 height 14
click at [144, 86] on link "Design" at bounding box center [132, 75] width 87 height 27
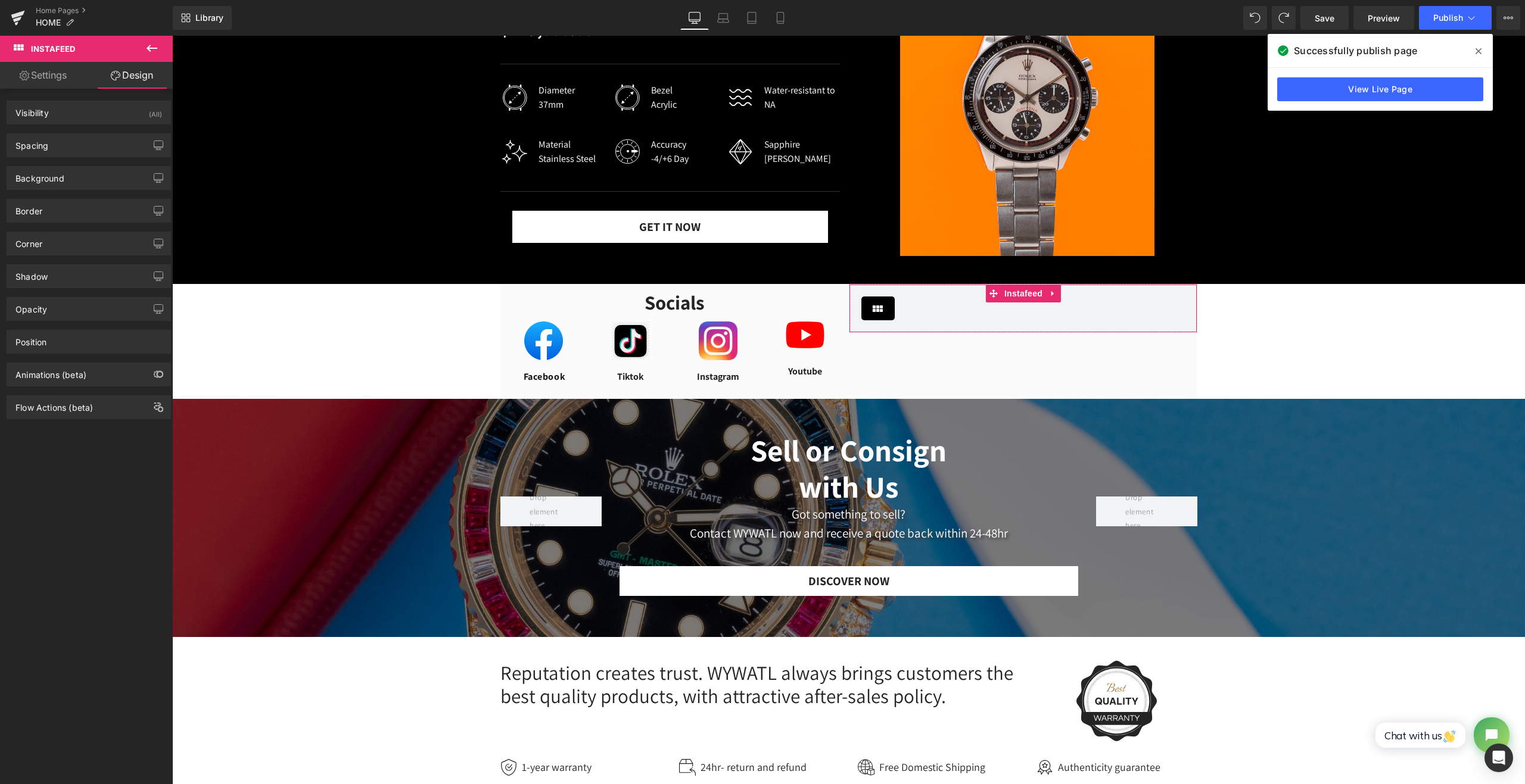
click at [62, 81] on link "Settings" at bounding box center [43, 75] width 87 height 27
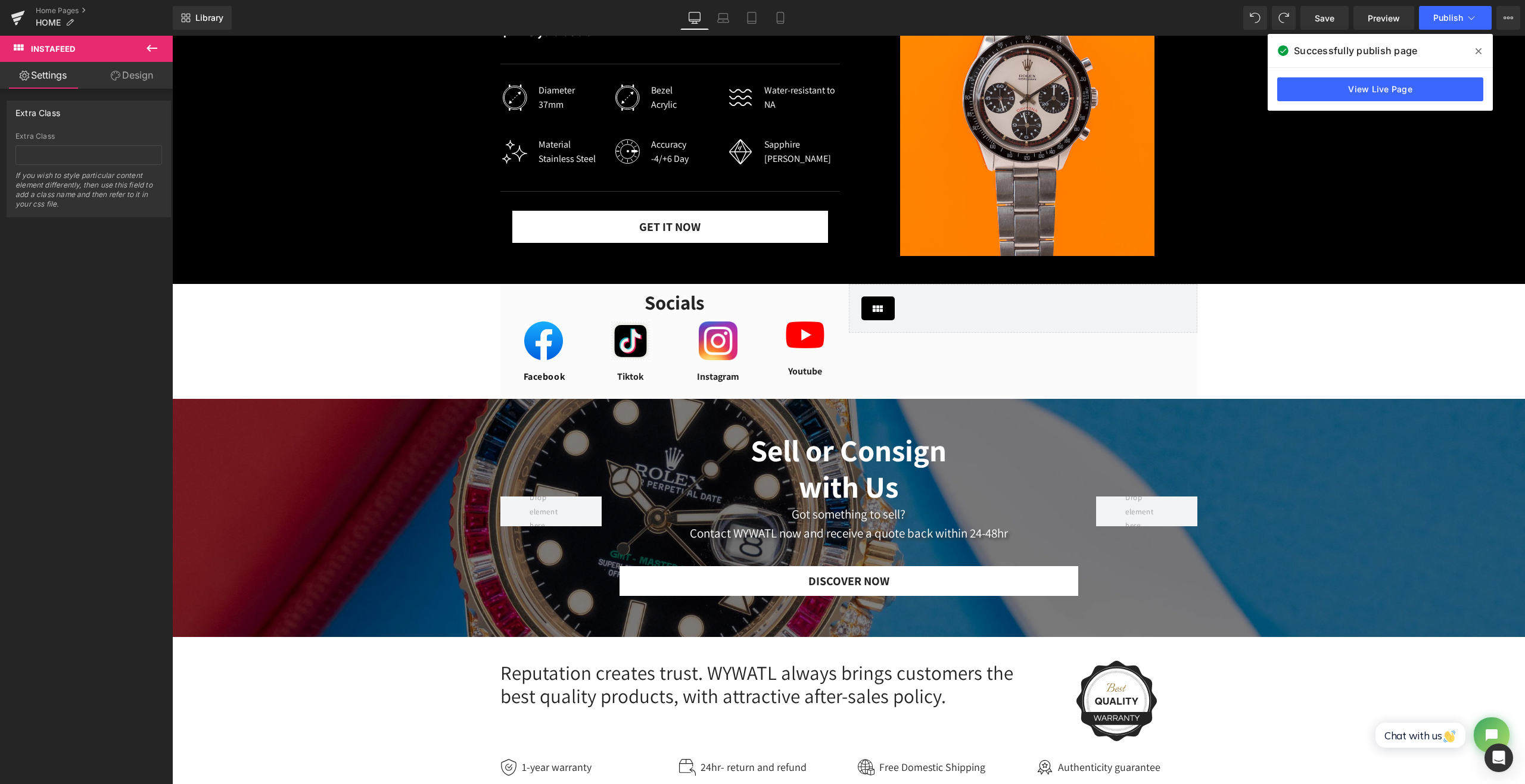
click at [150, 54] on icon at bounding box center [152, 49] width 14 height 14
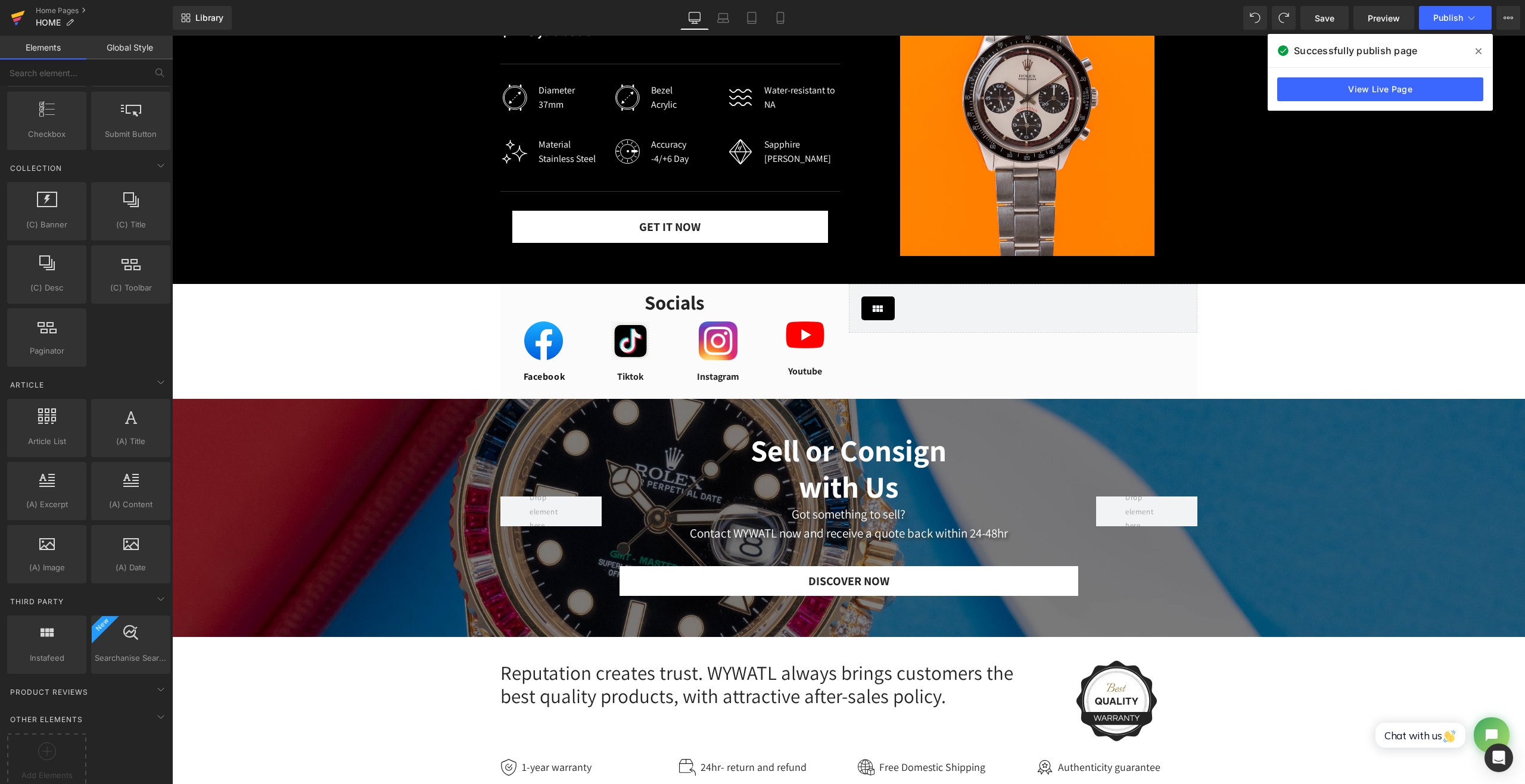
click at [18, 20] on icon at bounding box center [17, 19] width 9 height 5
